Goal: Task Accomplishment & Management: Manage account settings

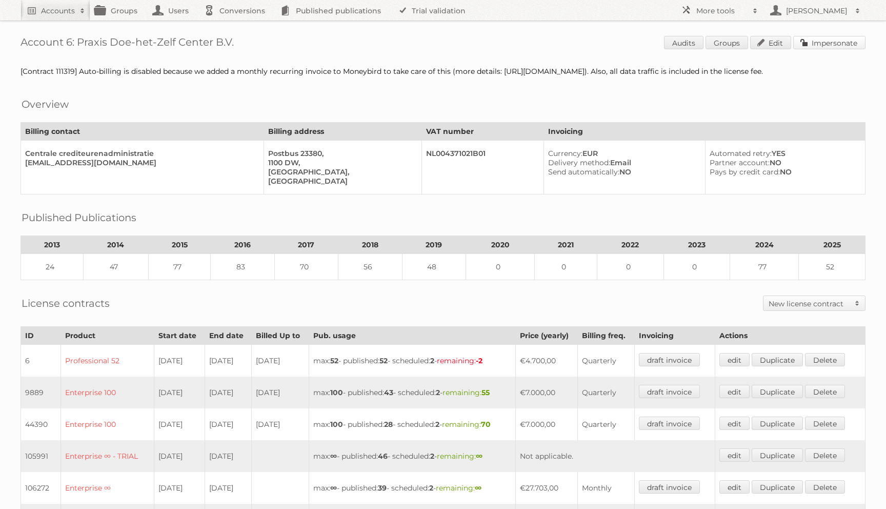
click at [822, 45] on link "Impersonate" at bounding box center [829, 42] width 72 height 13
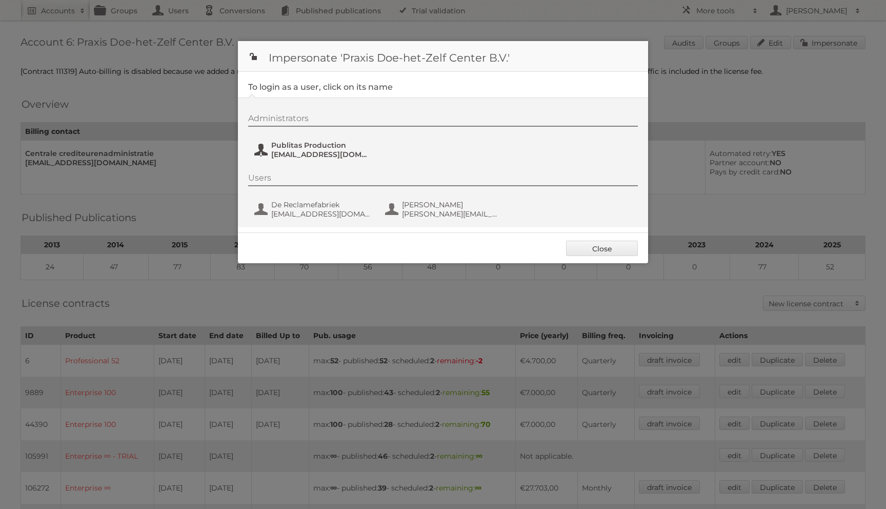
click at [288, 157] on span "fs+praxis@publitas.com" at bounding box center [320, 154] width 99 height 9
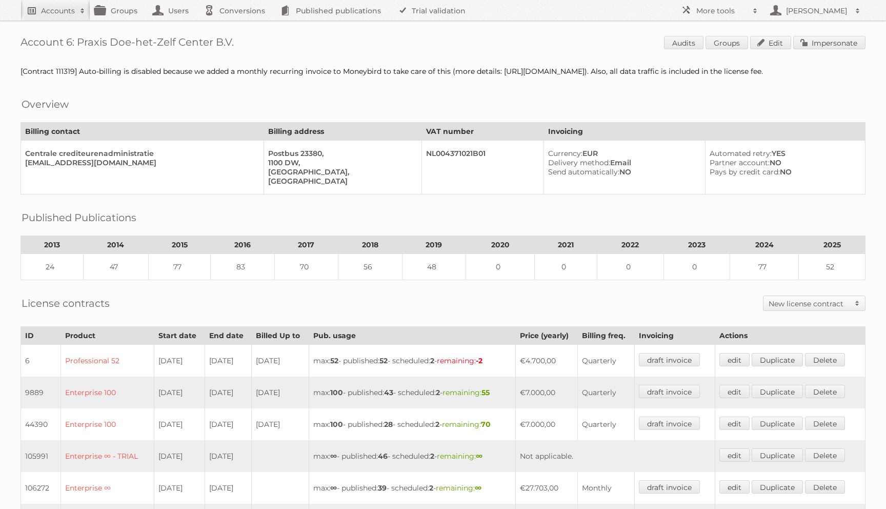
click at [49, 12] on h2 "Accounts" at bounding box center [58, 11] width 34 height 10
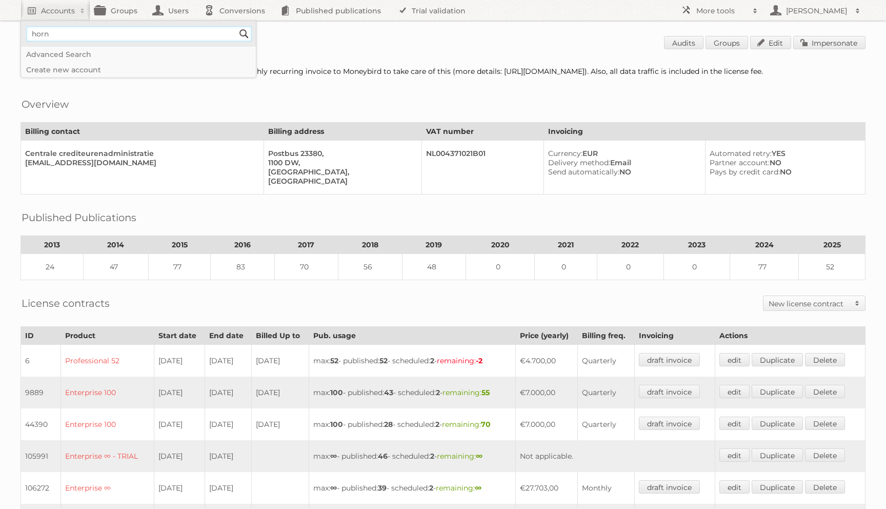
type input"] "hornbach"
click at [236, 26] on input "Search" at bounding box center [243, 33] width 15 height 15
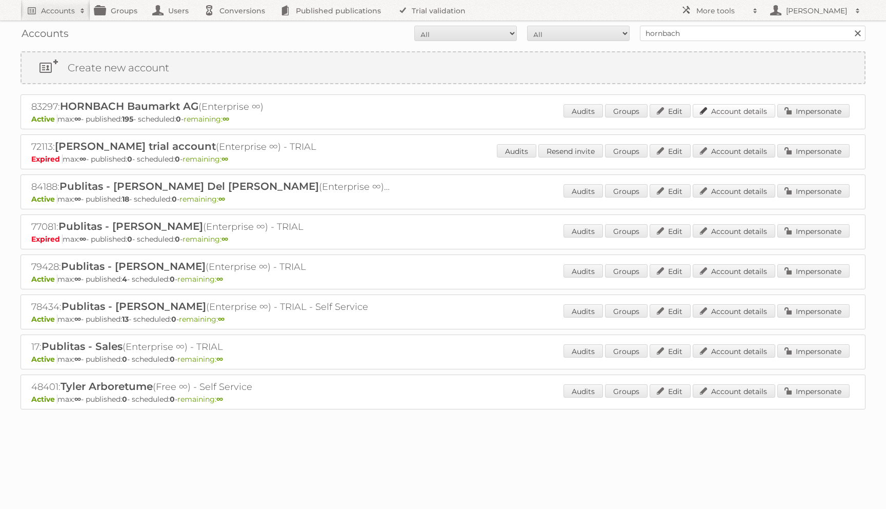
click at [725, 108] on link "Account details" at bounding box center [734, 110] width 83 height 13
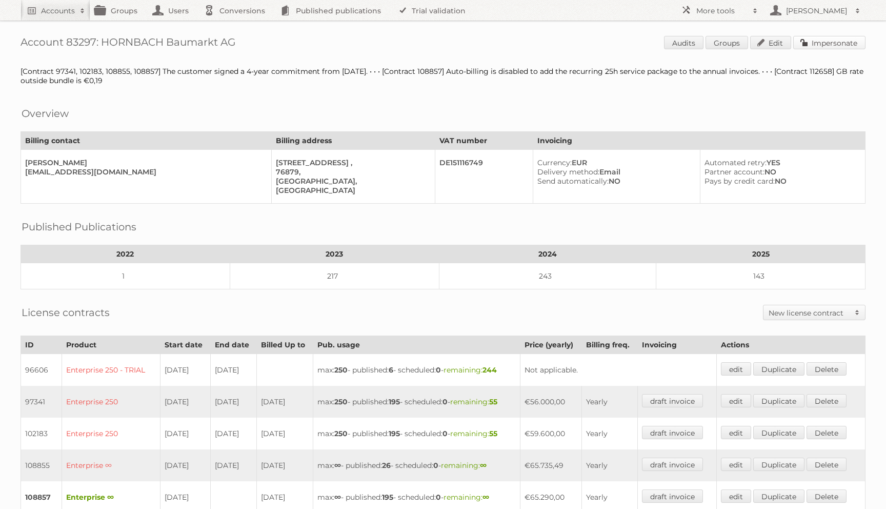
click at [842, 39] on link "Impersonate" at bounding box center [829, 42] width 72 height 13
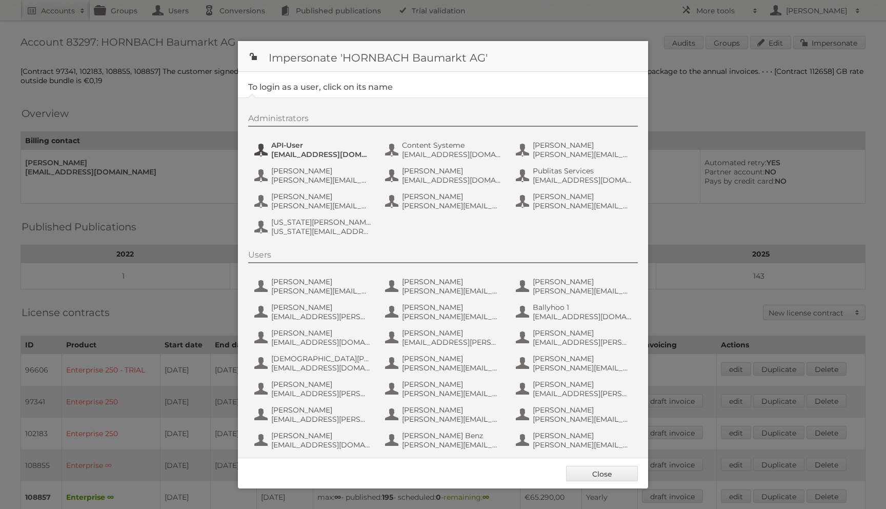
click at [310, 151] on span "api-publitas@hornbach.com" at bounding box center [320, 154] width 99 height 9
